Goal: Find specific page/section: Find specific page/section

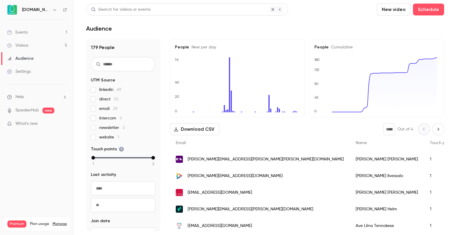
click at [37, 35] on link "Events 1" at bounding box center [37, 32] width 74 height 13
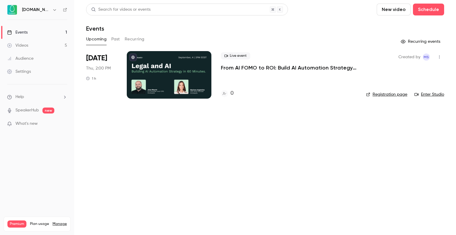
click at [116, 38] on button "Past" at bounding box center [115, 38] width 9 height 9
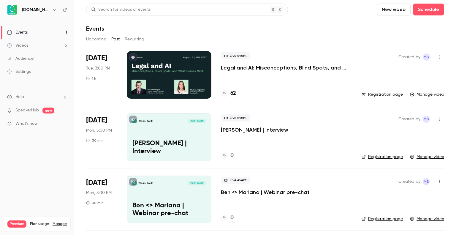
click at [94, 40] on button "Upcoming" at bounding box center [96, 38] width 20 height 9
